Goal: Navigation & Orientation: Find specific page/section

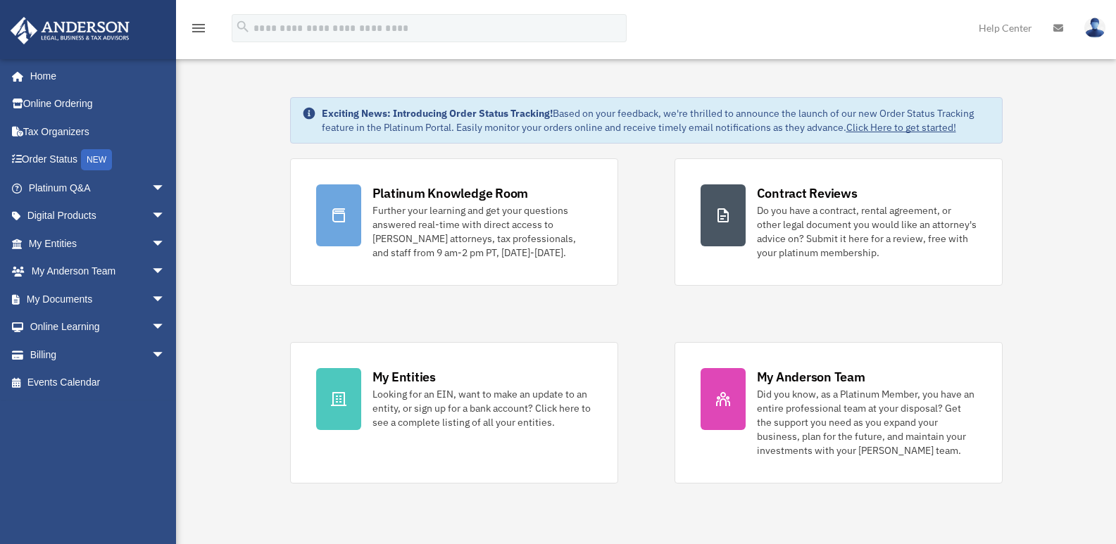
click at [1090, 25] on img at bounding box center [1095, 28] width 21 height 20
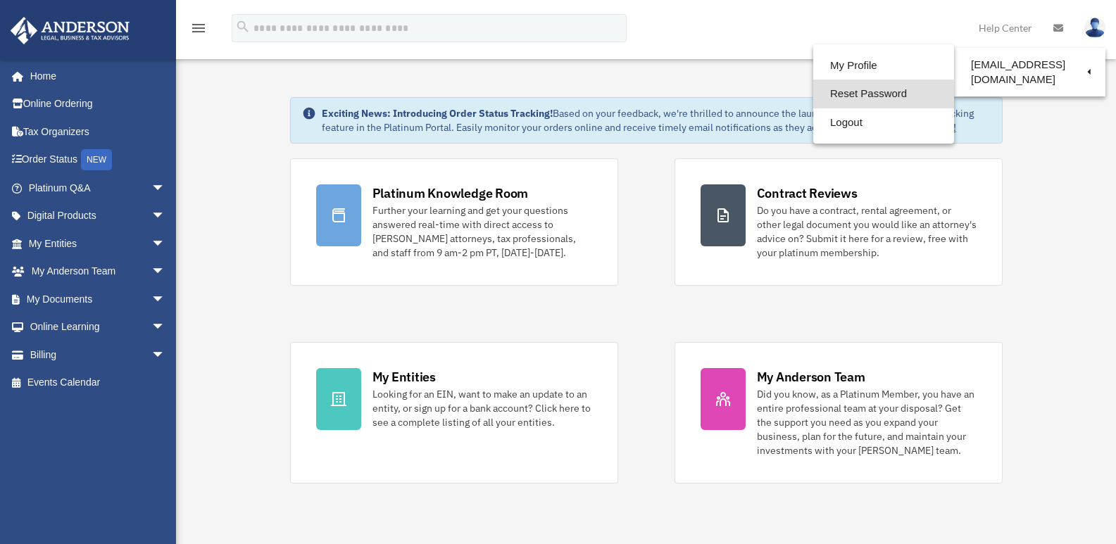
click at [876, 94] on link "Reset Password" at bounding box center [884, 94] width 141 height 29
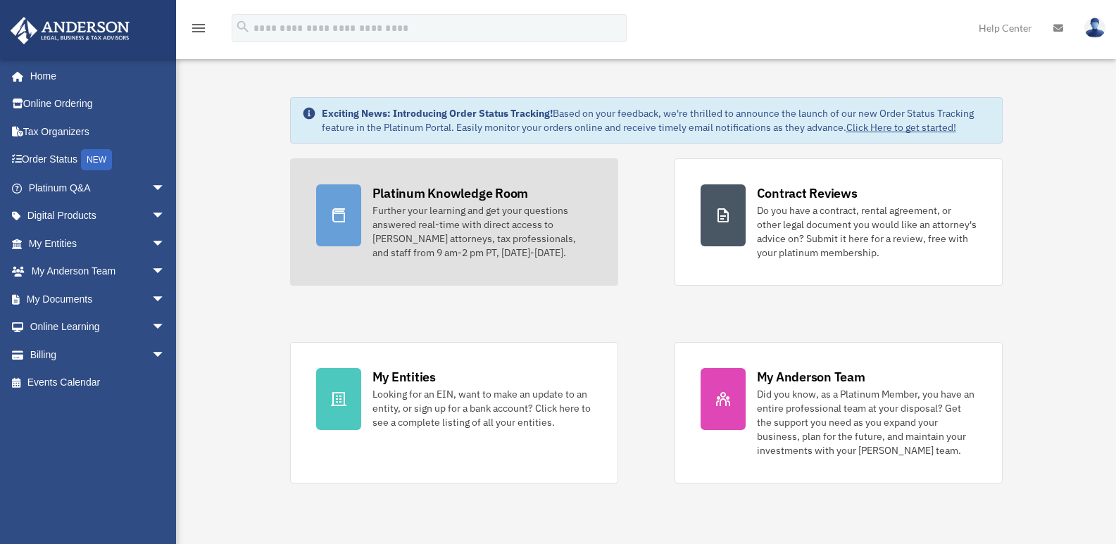
click at [423, 190] on div "Platinum Knowledge Room" at bounding box center [451, 194] width 156 height 18
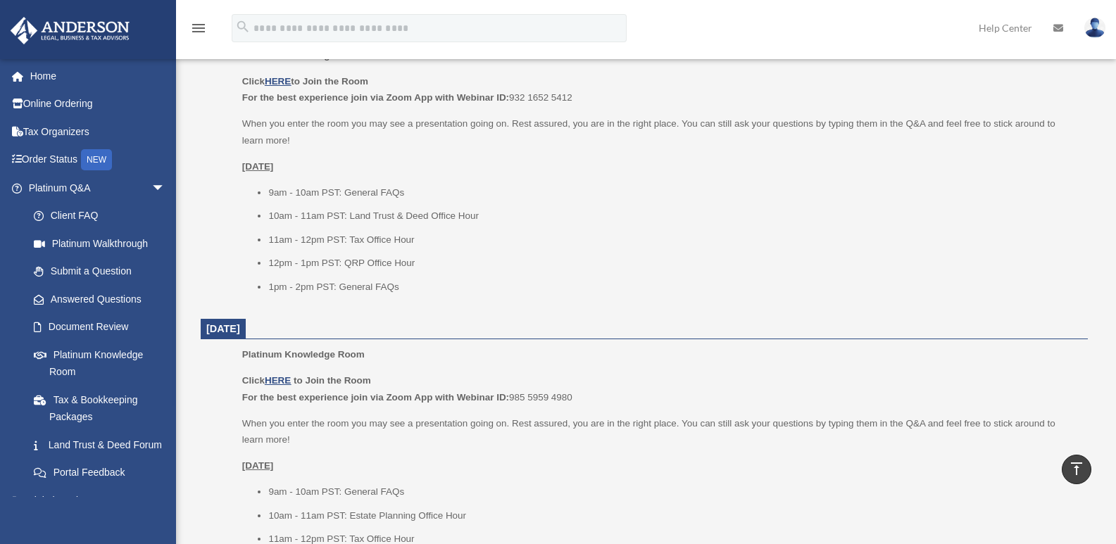
scroll to position [493, 0]
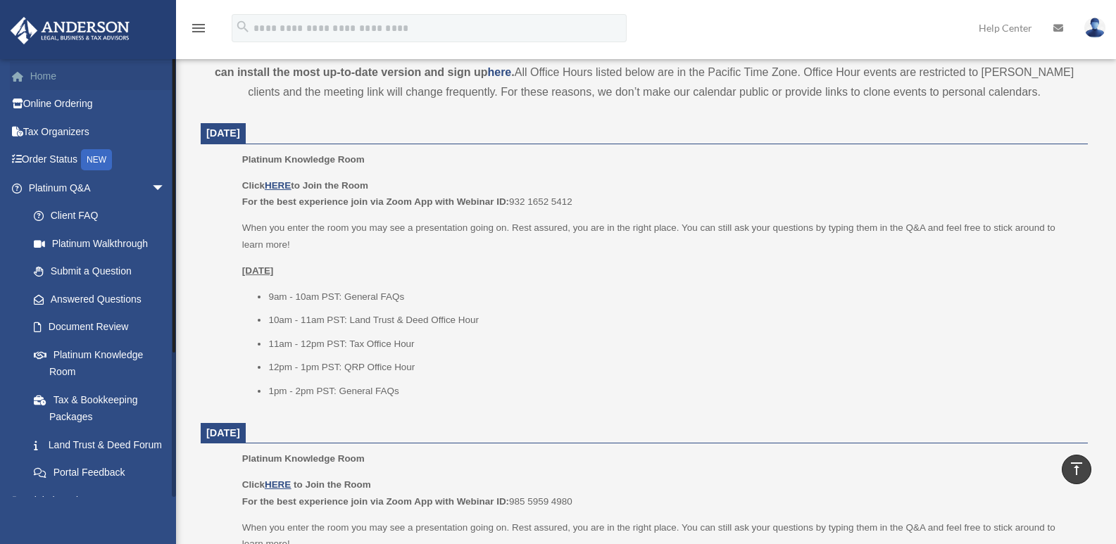
click at [39, 75] on link "Home" at bounding box center [98, 76] width 177 height 28
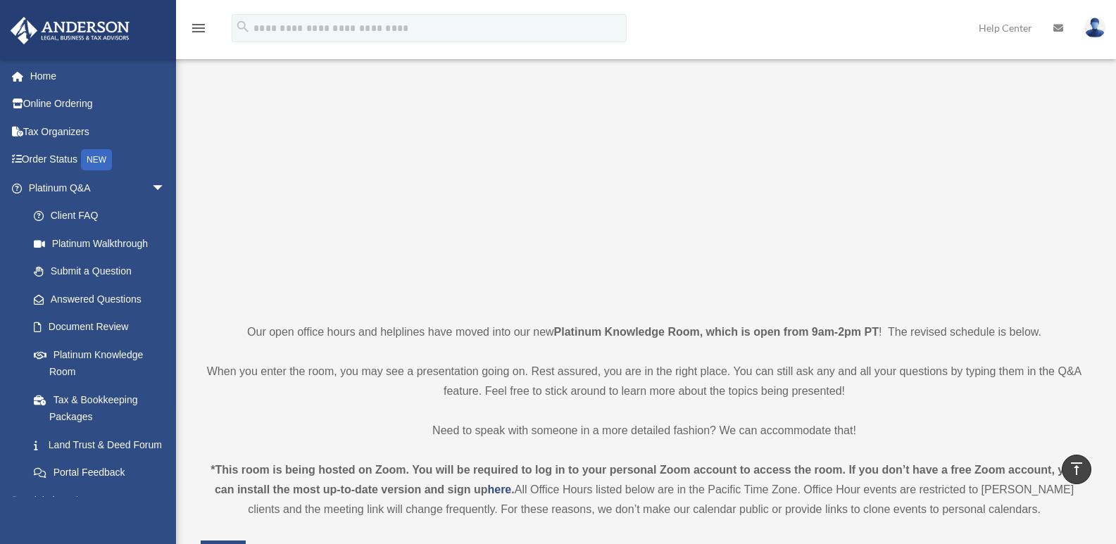
scroll to position [0, 0]
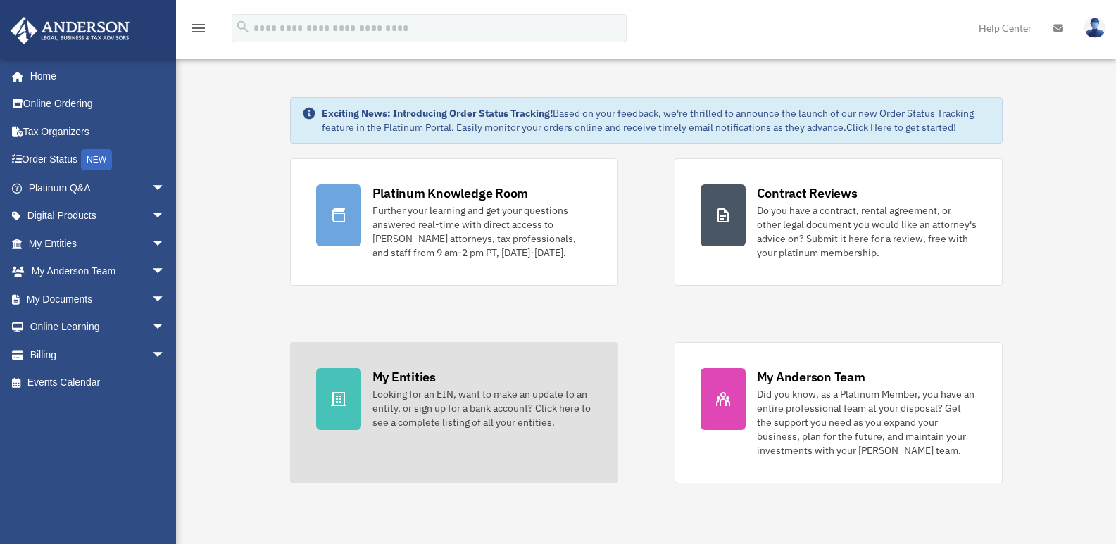
click at [412, 375] on div "My Entities" at bounding box center [404, 377] width 63 height 18
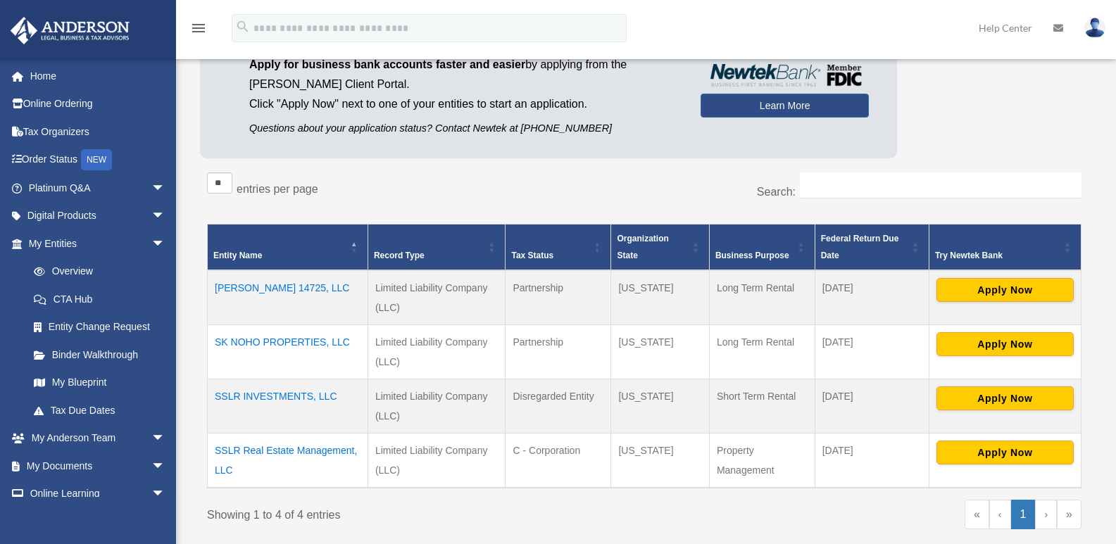
scroll to position [141, 0]
